Goal: Obtain resource: Download file/media

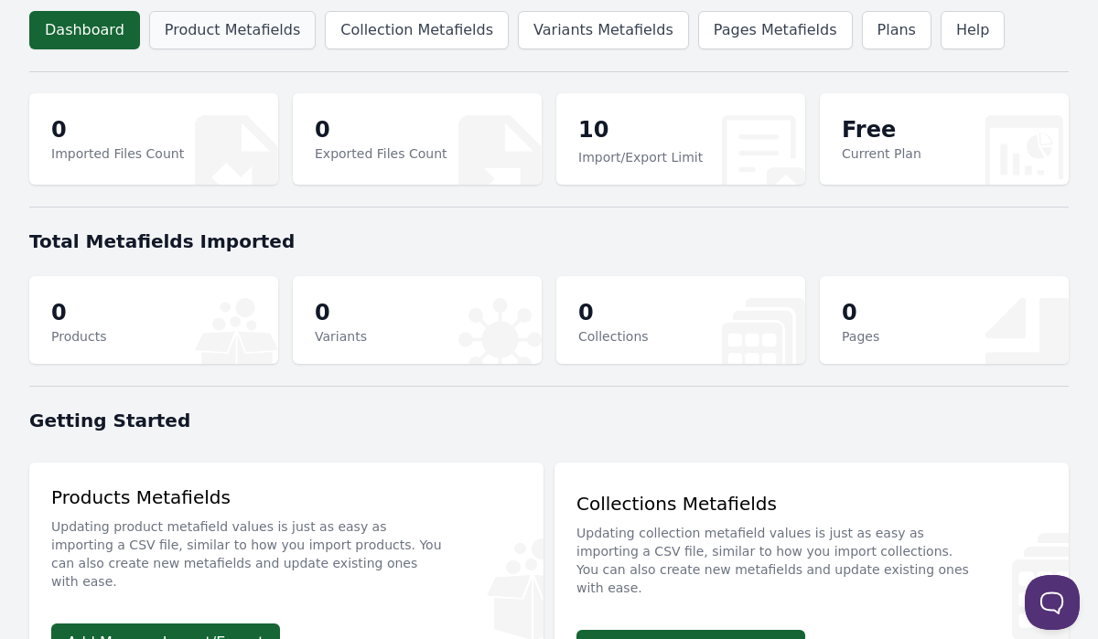
click at [237, 41] on link "Product Metafields" at bounding box center [232, 30] width 166 height 38
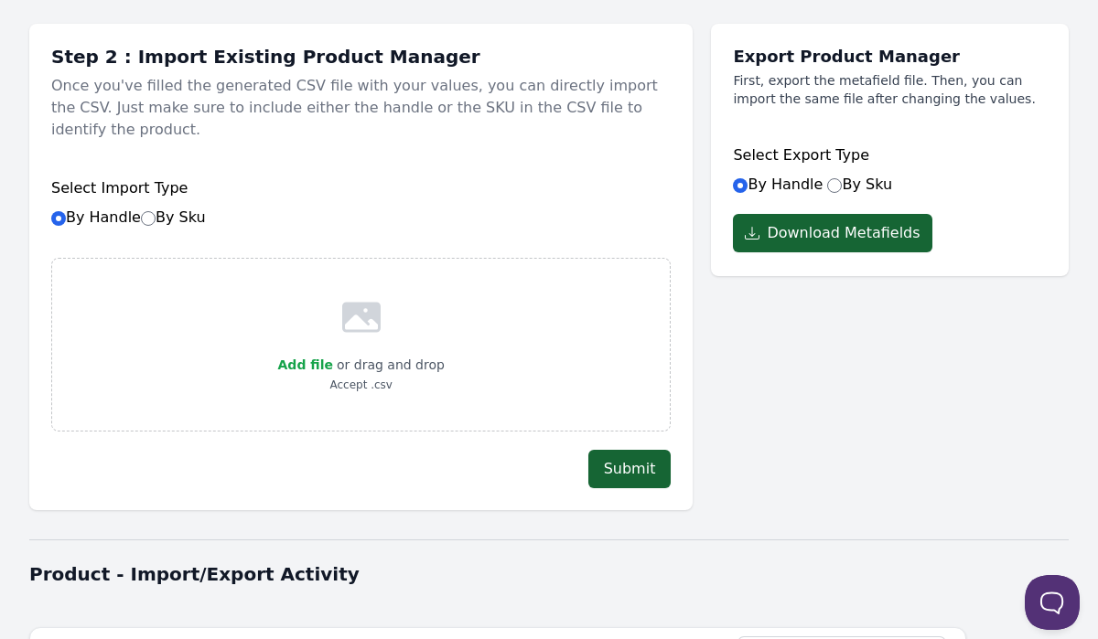
scroll to position [180, 0]
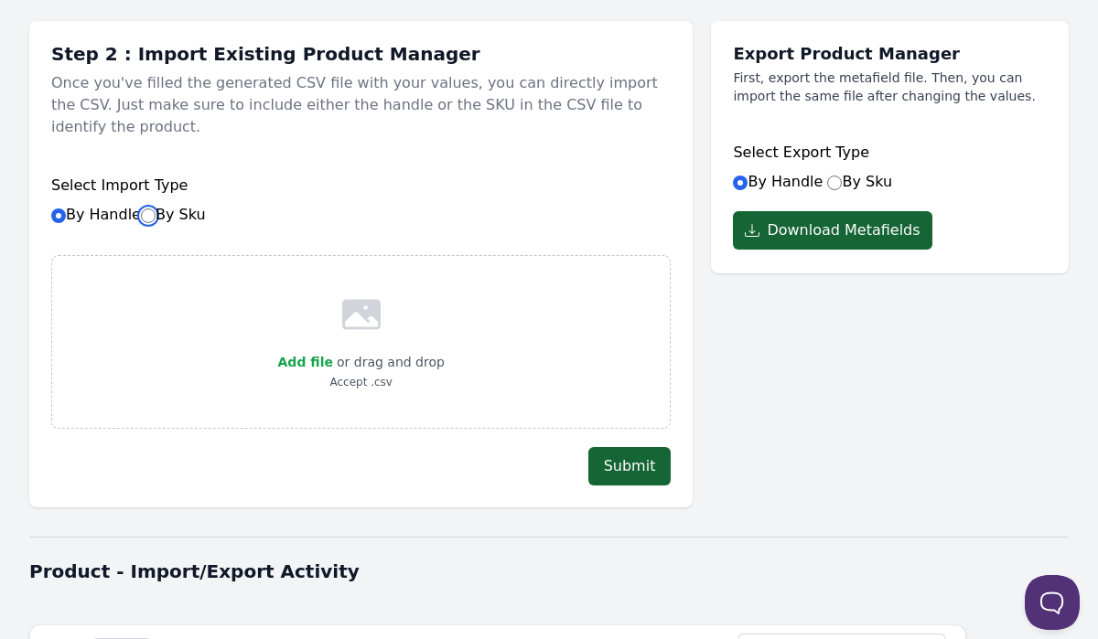
click at [153, 209] on input "By Sku" at bounding box center [148, 216] width 15 height 15
radio input "true"
click at [323, 355] on span "Add file" at bounding box center [305, 362] width 55 height 15
click at [332, 350] on input "Add file" at bounding box center [332, 350] width 1 height 1
click at [831, 184] on input "By Sku" at bounding box center [834, 183] width 15 height 15
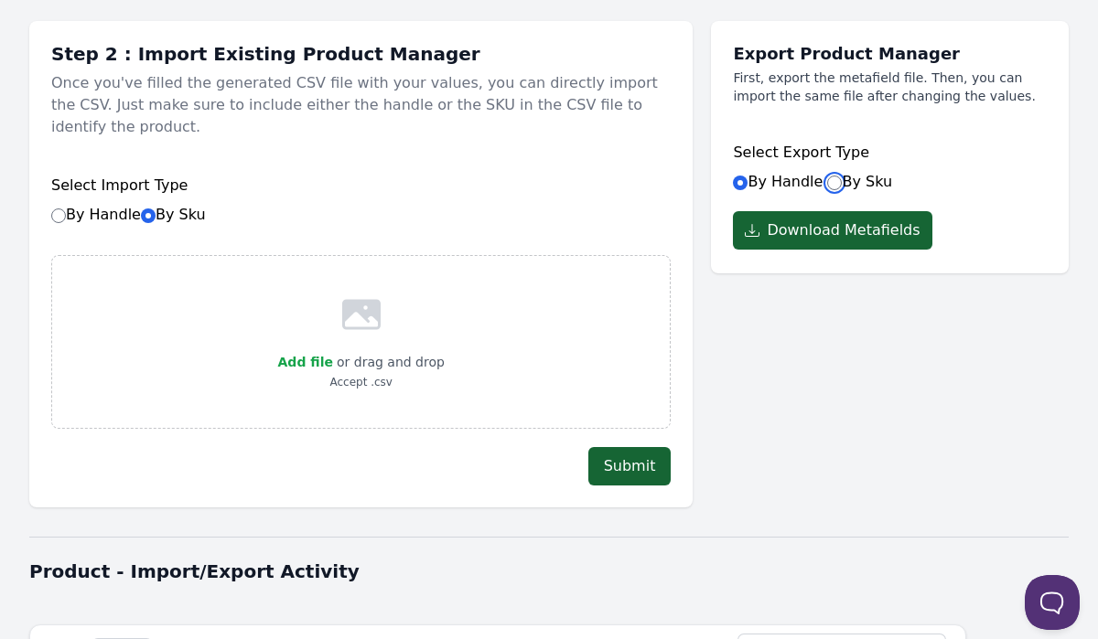
radio input "true"
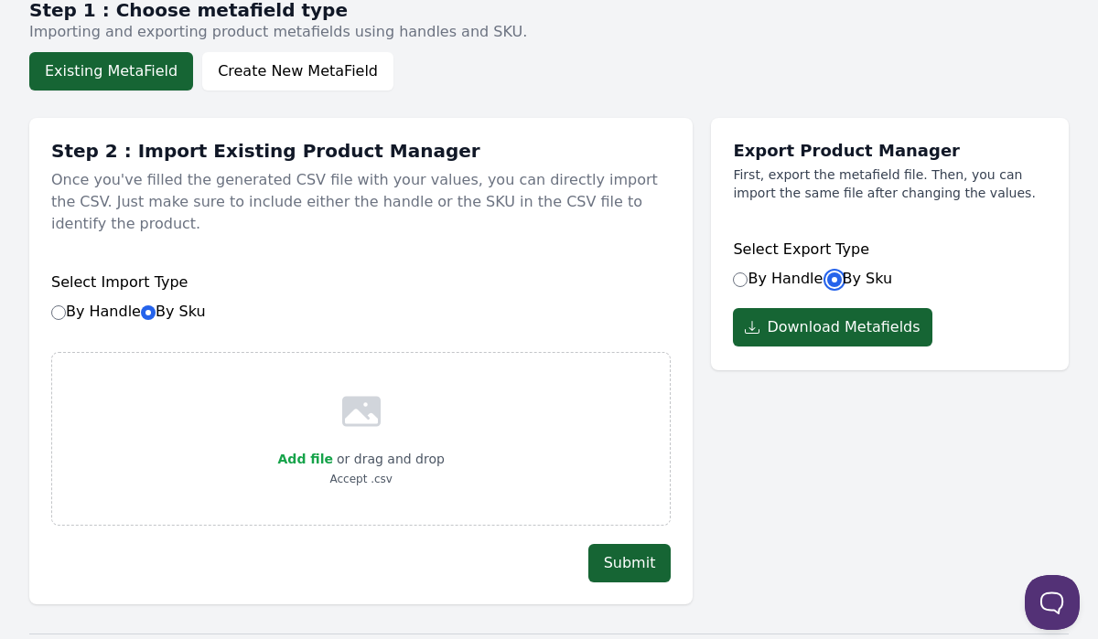
scroll to position [78, 0]
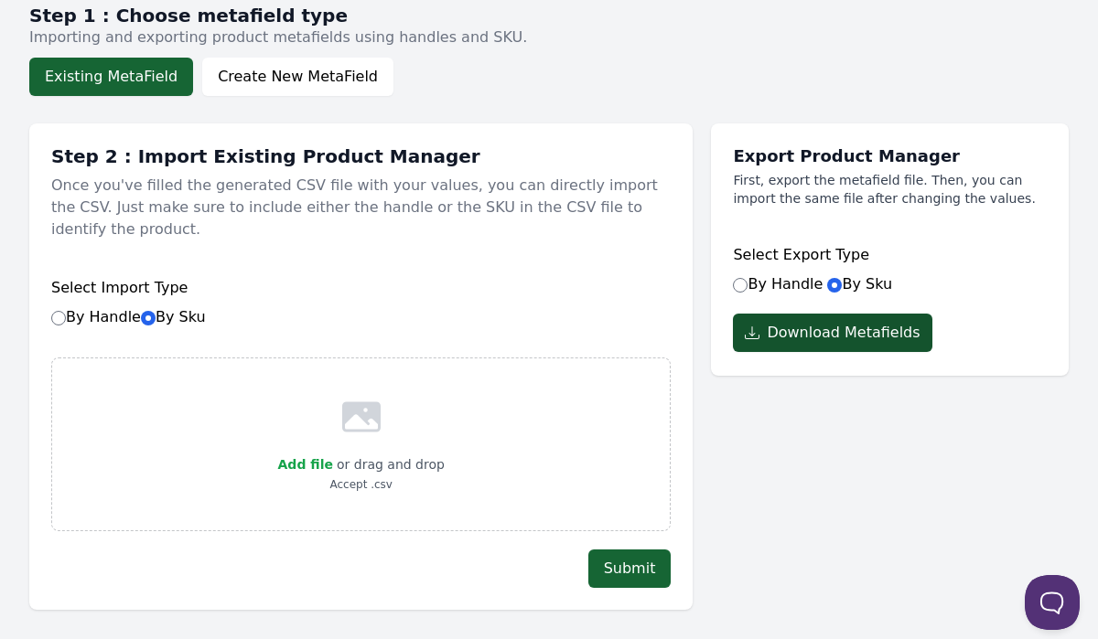
click at [777, 342] on button "Download Metafields" at bounding box center [832, 333] width 198 height 38
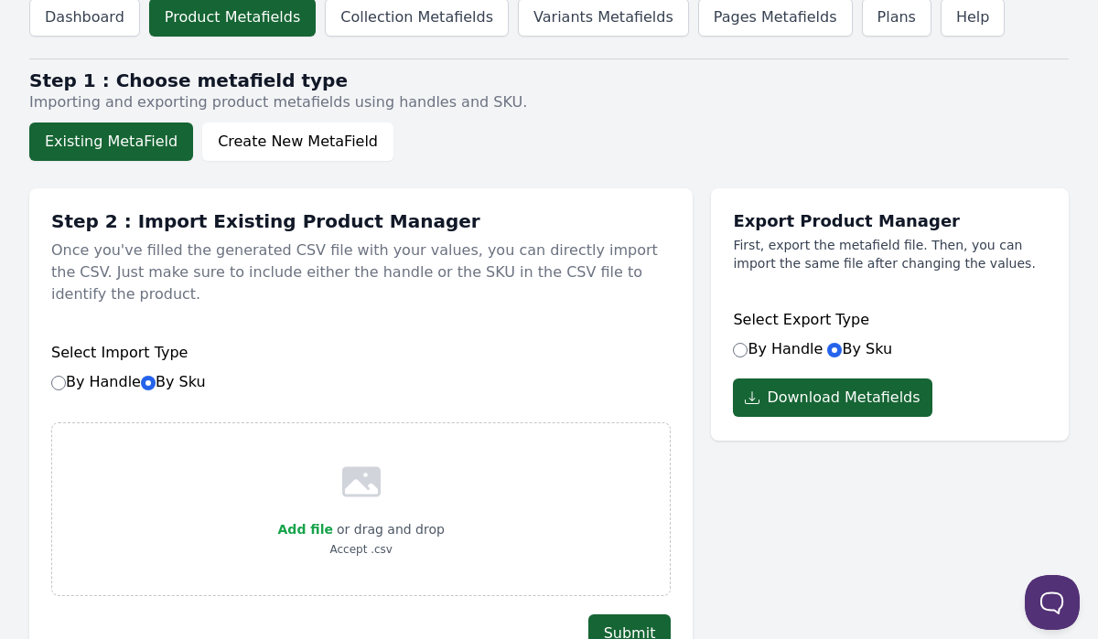
scroll to position [0, 0]
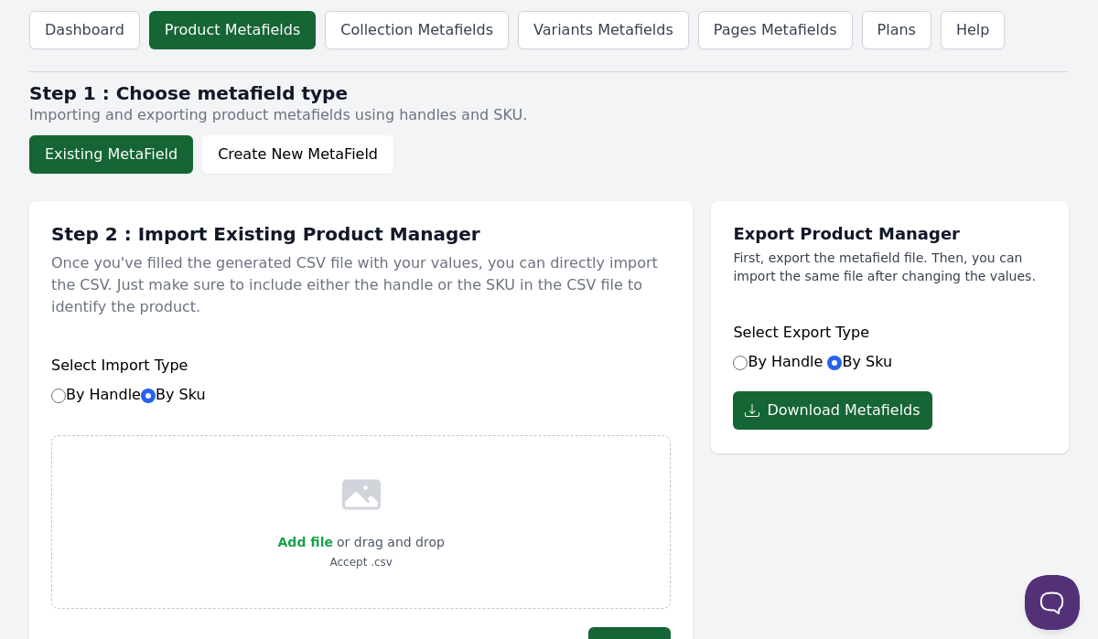
click at [1039, 20] on header "Dashboard Product Metafields Collection Metafields Variants Metafields Pages Me…" at bounding box center [548, 30] width 1039 height 60
click at [302, 535] on span "Add file" at bounding box center [305, 542] width 55 height 15
click at [332, 530] on input "Add file" at bounding box center [332, 530] width 1 height 1
click at [812, 404] on button "Download Metafields" at bounding box center [832, 410] width 198 height 38
